Goal: Book appointment/travel/reservation

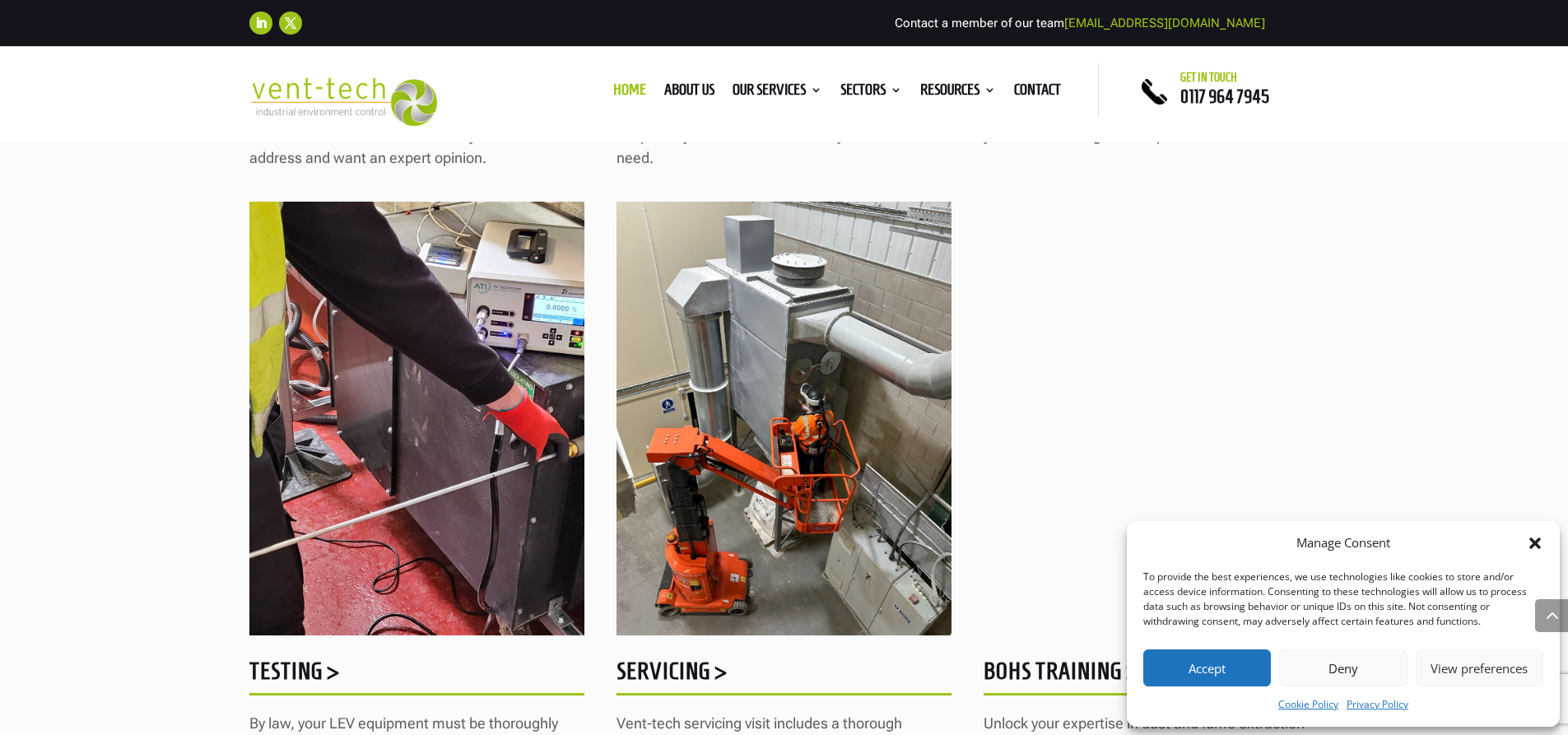
scroll to position [1977, 0]
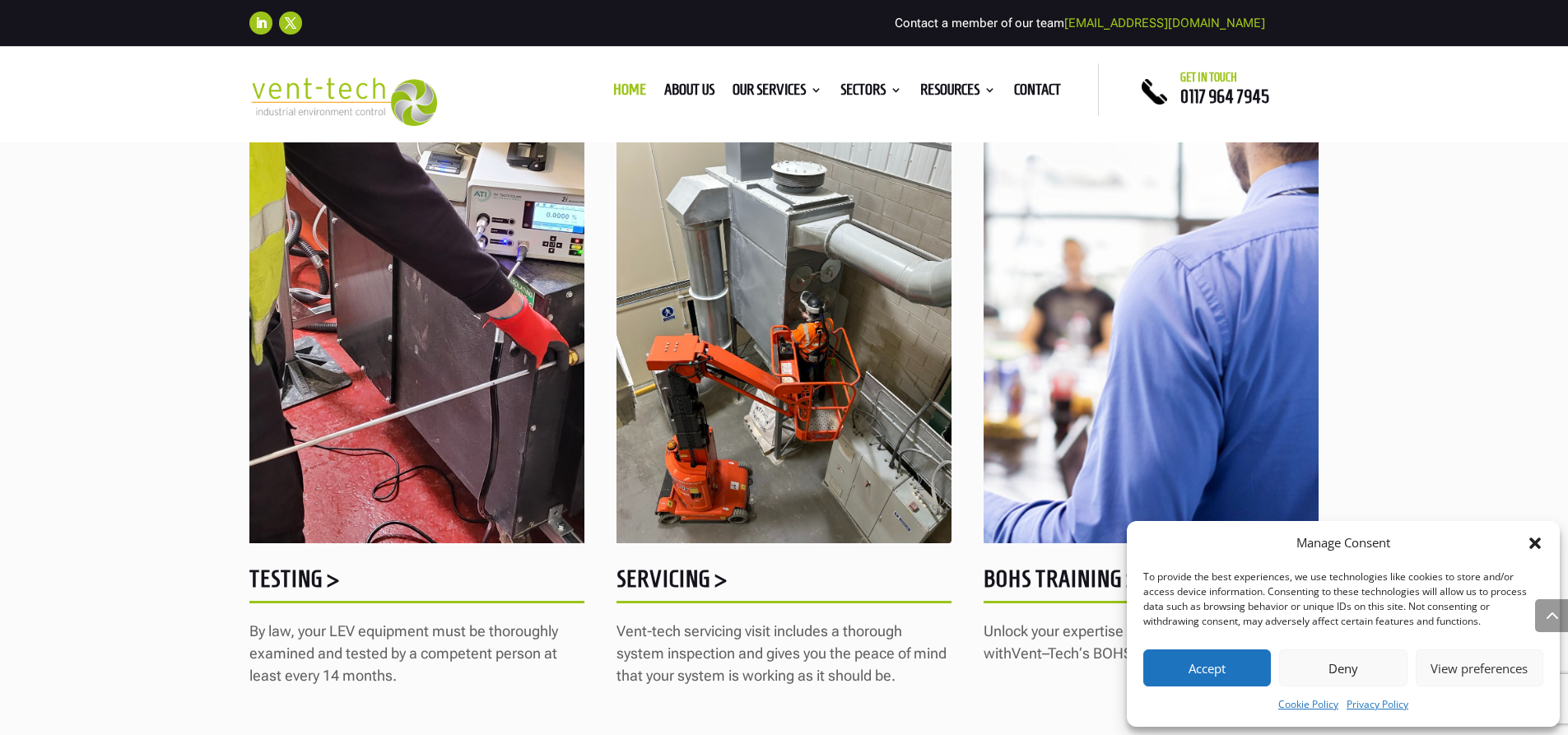
click at [299, 578] on h5 "Testing >" at bounding box center [417, 583] width 335 height 32
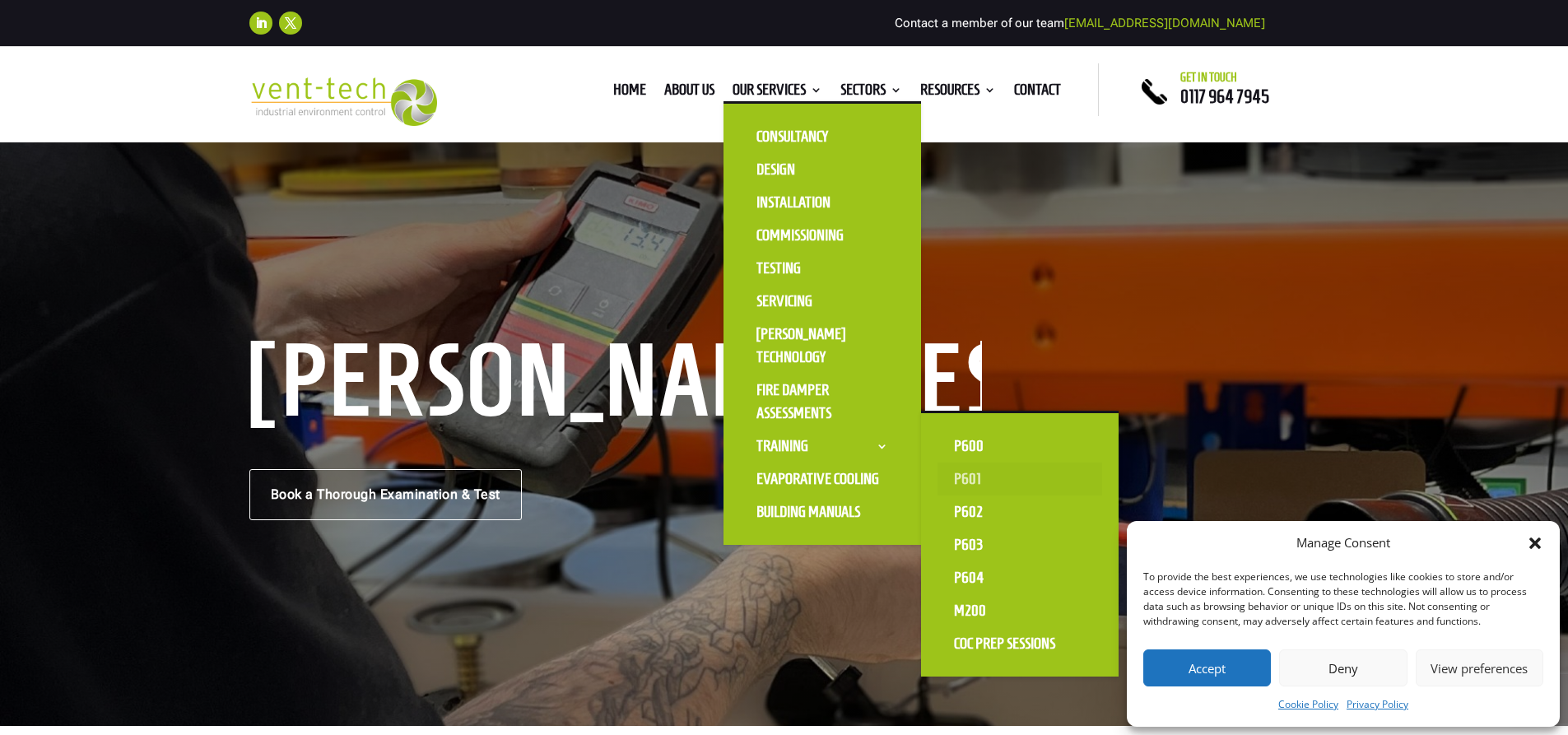
click at [959, 474] on link "P601" at bounding box center [1020, 478] width 165 height 33
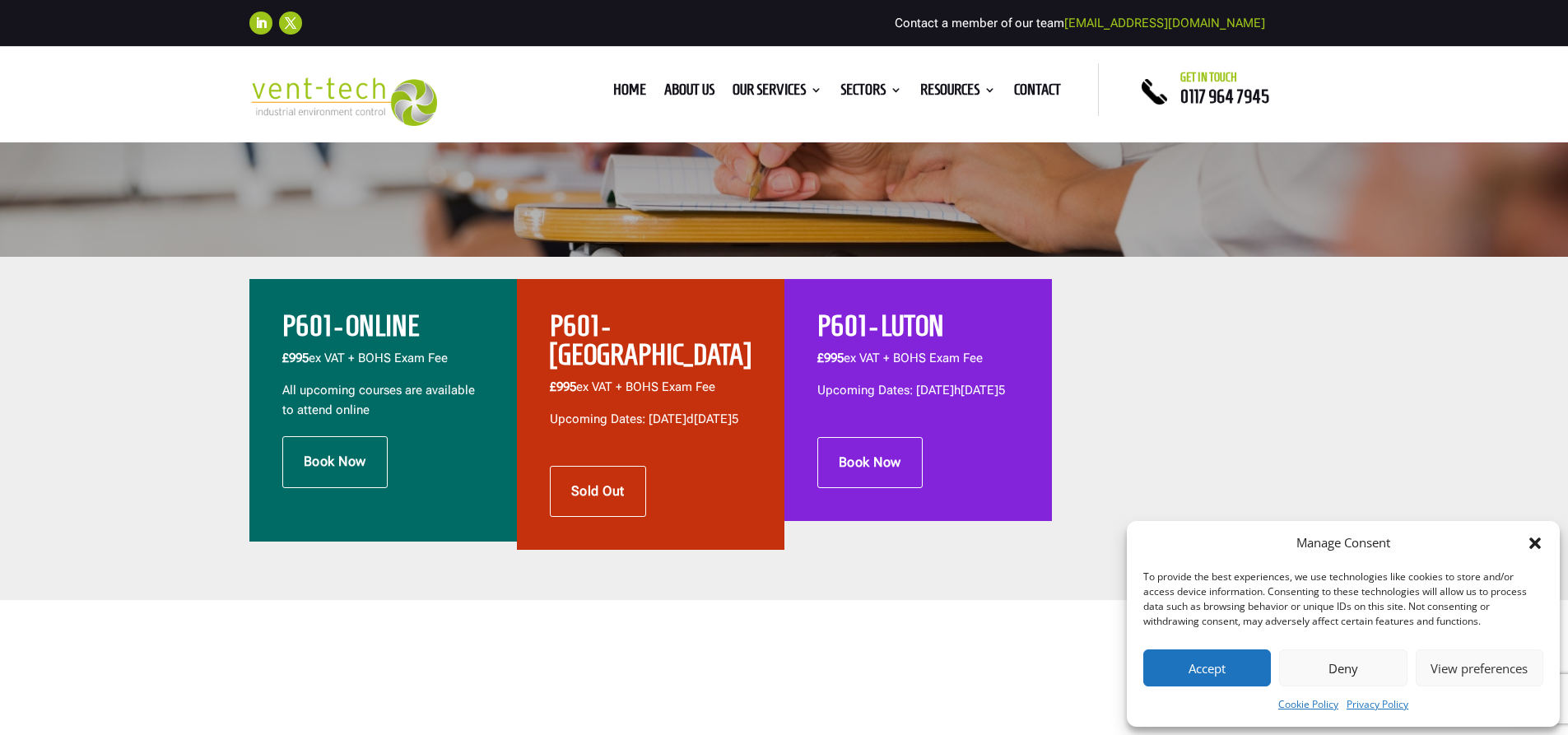
scroll to position [412, 0]
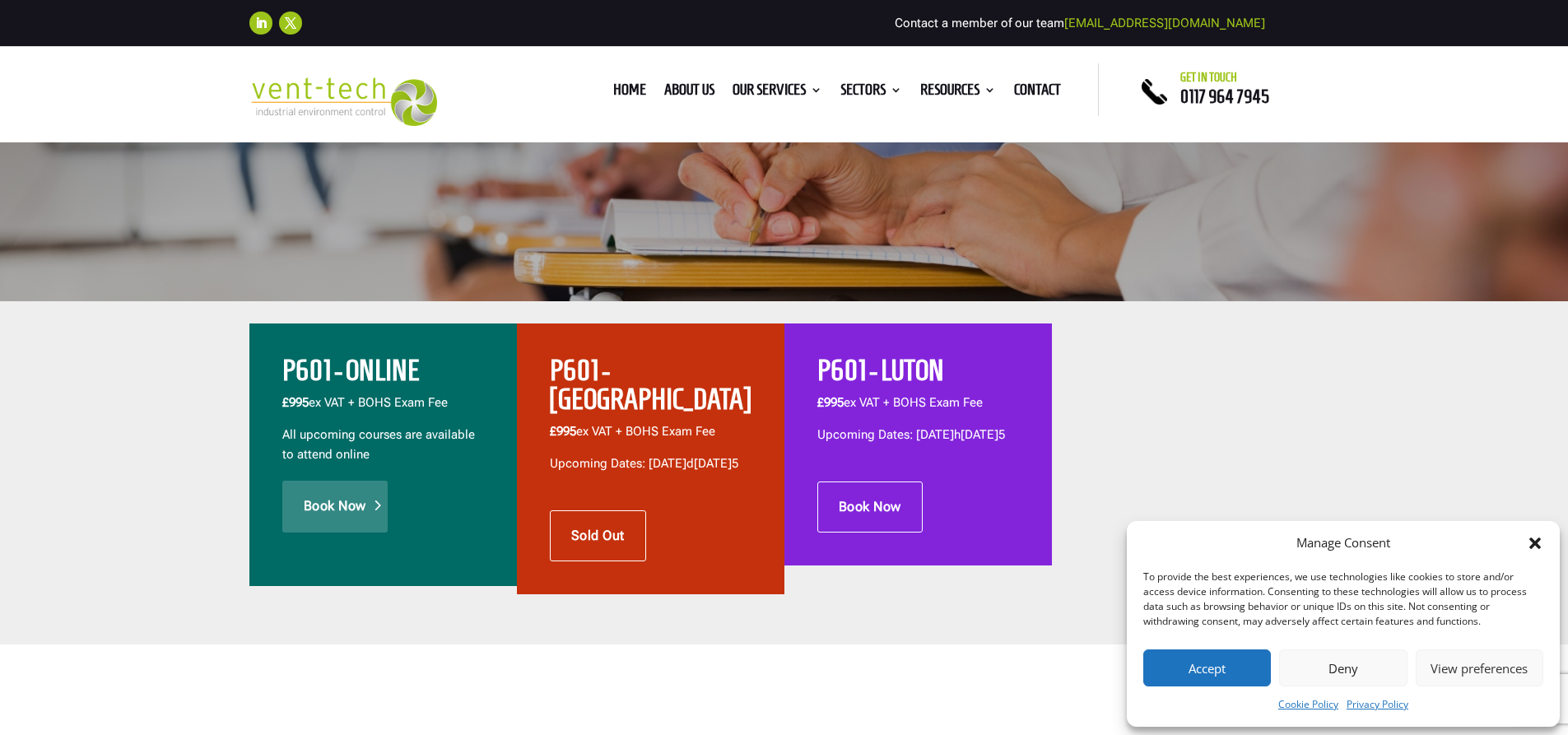
click at [338, 505] on link "Book Now" at bounding box center [335, 507] width 106 height 51
